Goal: Task Accomplishment & Management: Use online tool/utility

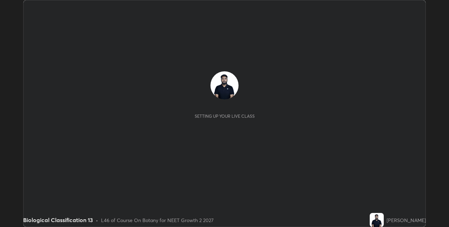
scroll to position [227, 449]
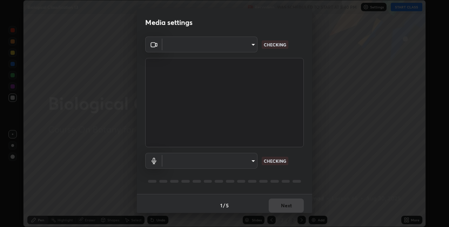
type input "280048489f4aceaa7dd929c42ae46e7d7a1038740bc9fc22ad0932e52b0860f8"
type input "default"
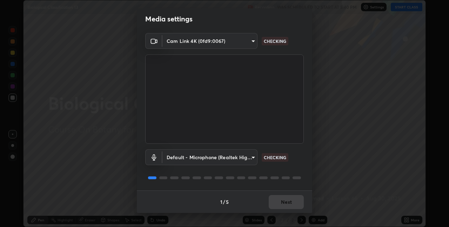
click at [284, 199] on div "1 / 5 Next" at bounding box center [225, 201] width 176 height 22
click at [284, 200] on div "1 / 5 Next" at bounding box center [225, 201] width 176 height 22
click at [286, 200] on div "1 / 5 Next" at bounding box center [225, 201] width 176 height 22
click at [289, 200] on button "Next" at bounding box center [286, 202] width 35 height 14
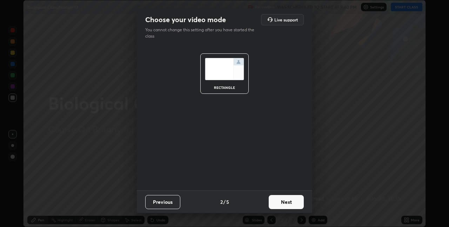
scroll to position [0, 0]
click at [287, 200] on button "Next" at bounding box center [286, 202] width 35 height 14
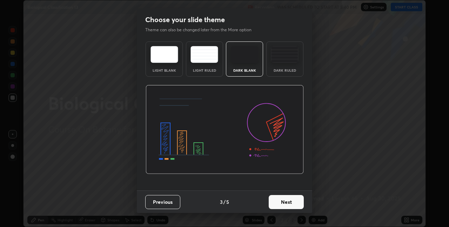
click at [288, 200] on button "Next" at bounding box center [286, 202] width 35 height 14
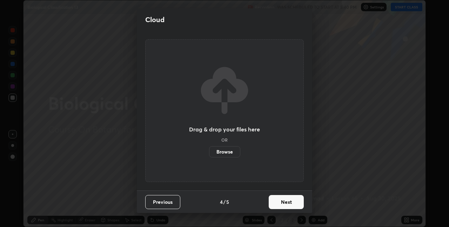
click at [289, 200] on button "Next" at bounding box center [286, 202] width 35 height 14
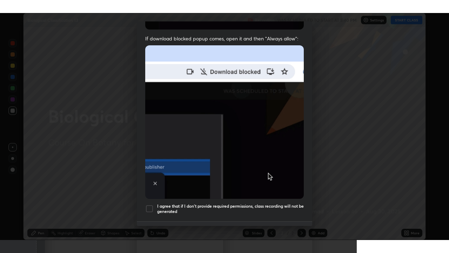
scroll to position [147, 0]
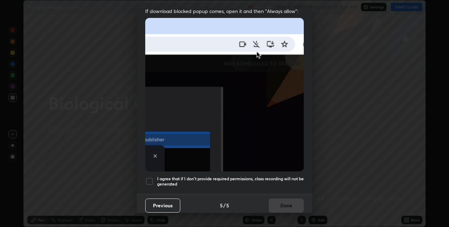
click at [153, 177] on div at bounding box center [149, 181] width 8 height 8
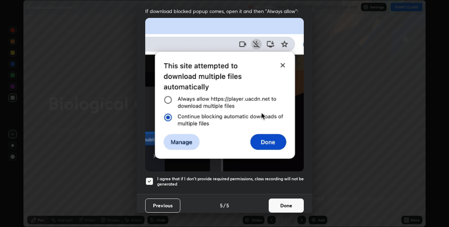
click at [284, 202] on button "Done" at bounding box center [286, 205] width 35 height 14
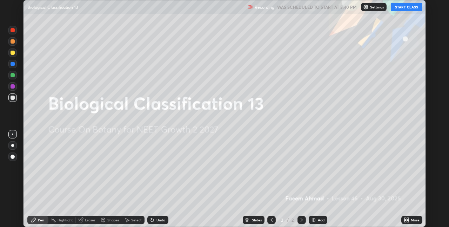
click at [408, 9] on button "START CLASS" at bounding box center [407, 7] width 32 height 8
click at [407, 220] on icon at bounding box center [408, 221] width 2 height 2
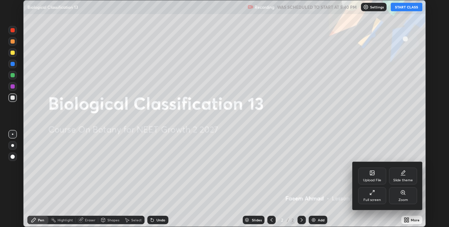
click at [376, 192] on div "Full screen" at bounding box center [372, 195] width 28 height 17
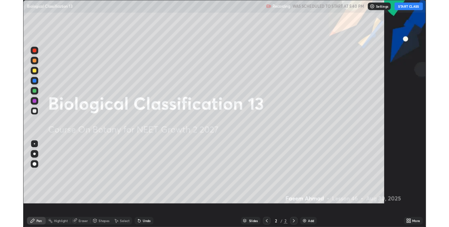
scroll to position [253, 449]
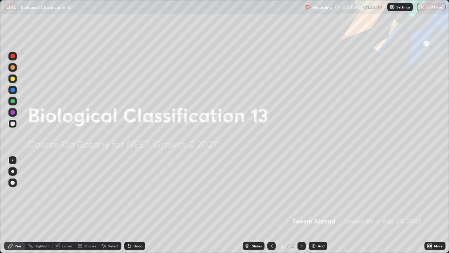
click at [429, 226] on icon at bounding box center [429, 247] width 2 height 2
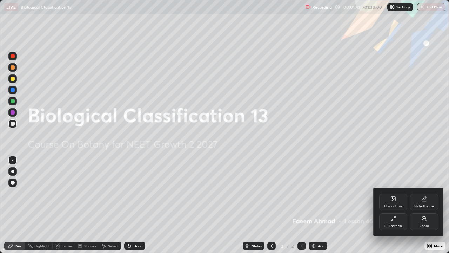
click at [398, 221] on div "Full screen" at bounding box center [393, 221] width 28 height 17
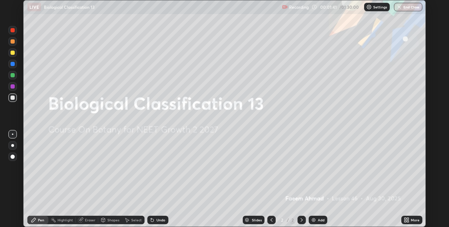
scroll to position [34876, 34653]
